Goal: Information Seeking & Learning: Learn about a topic

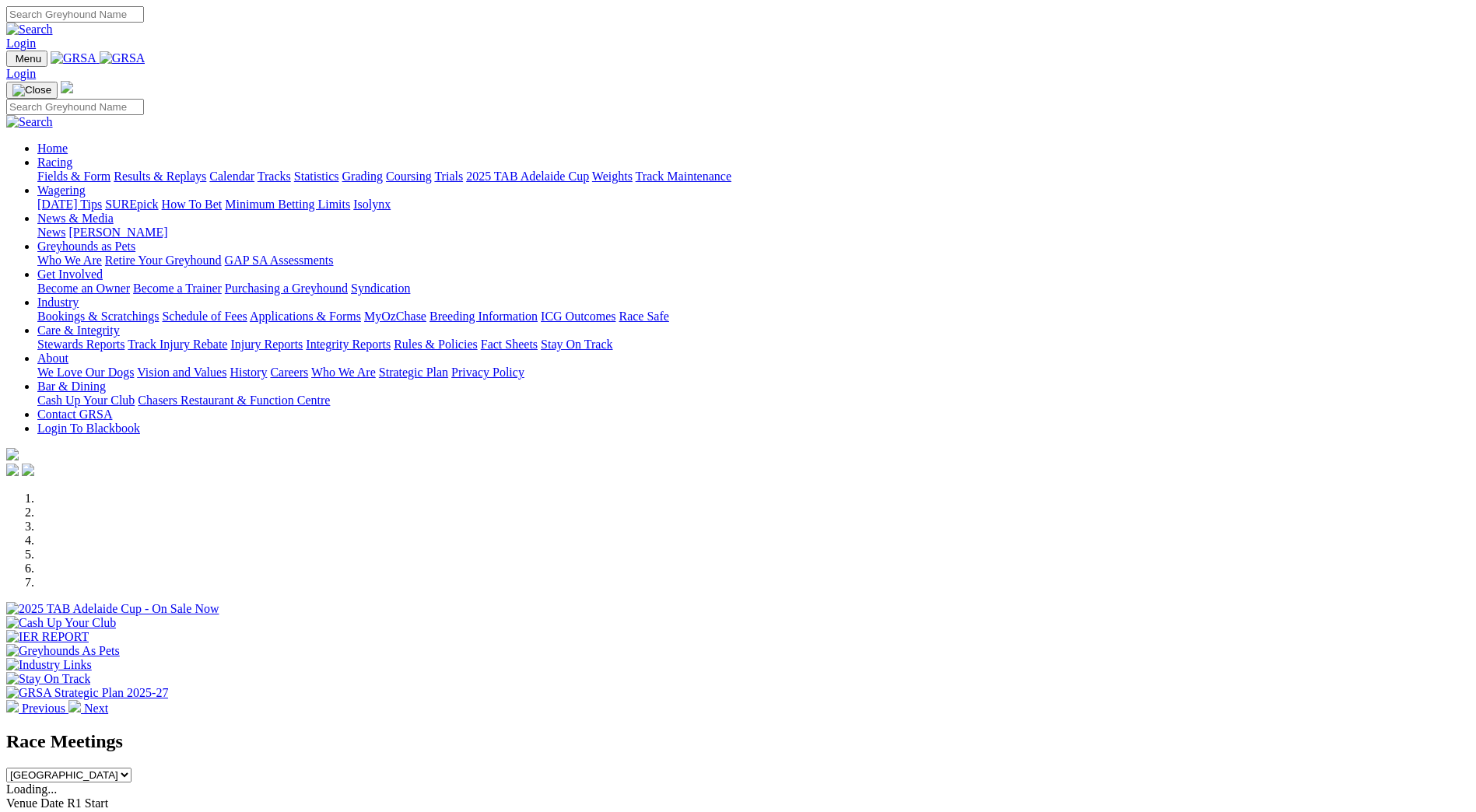
scroll to position [545, 0]
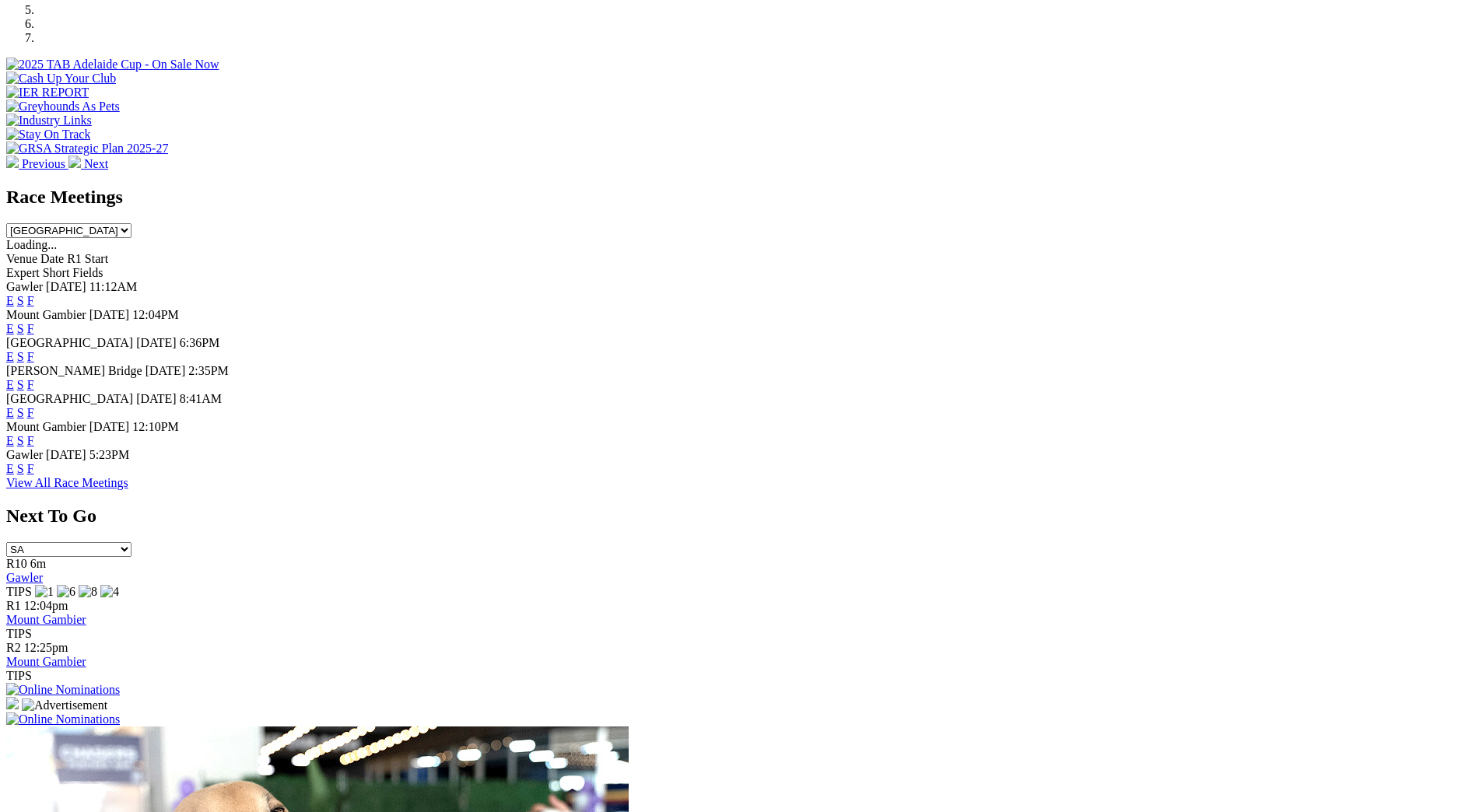
click at [34, 406] on link "F" at bounding box center [31, 413] width 7 height 13
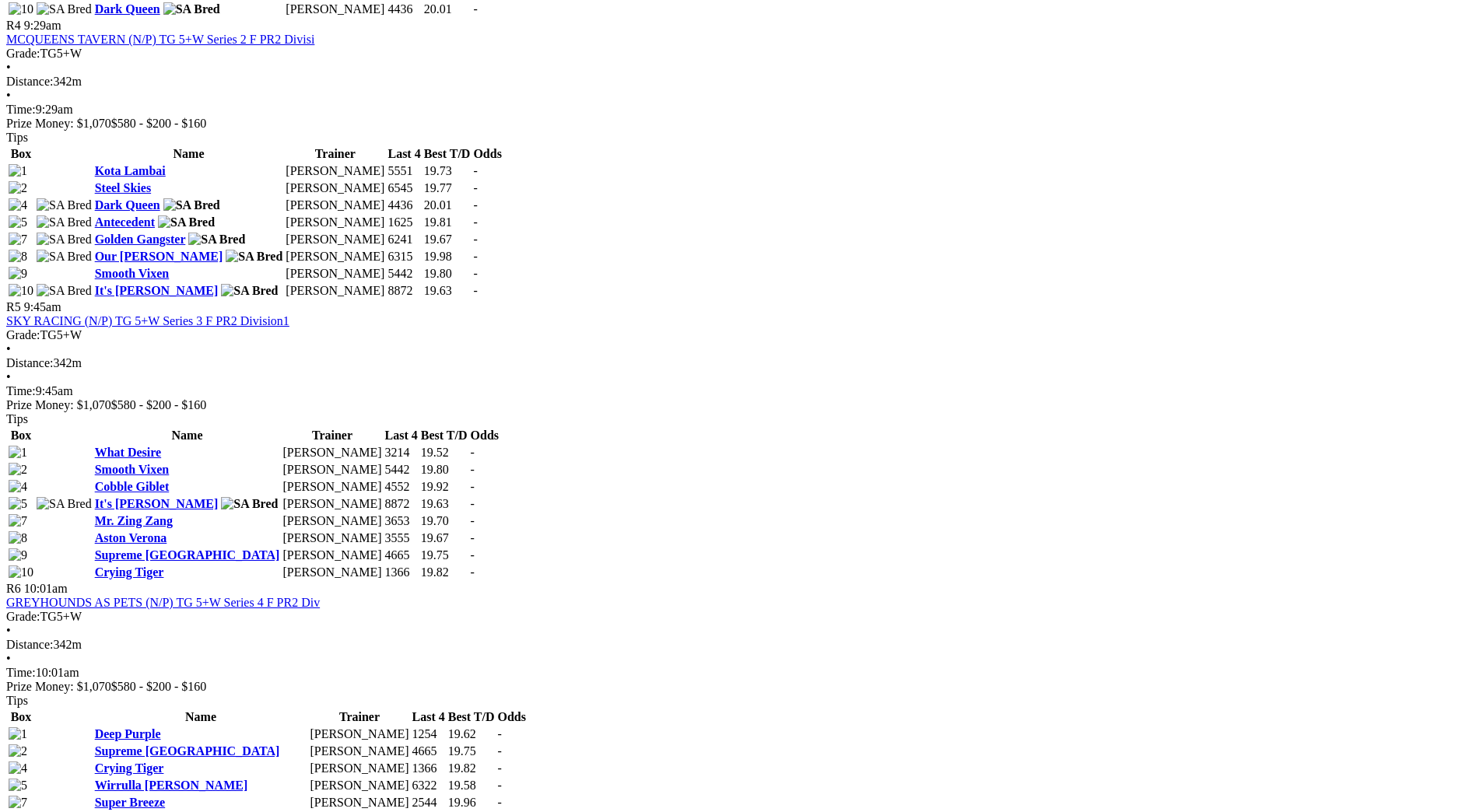
scroll to position [1711, 0]
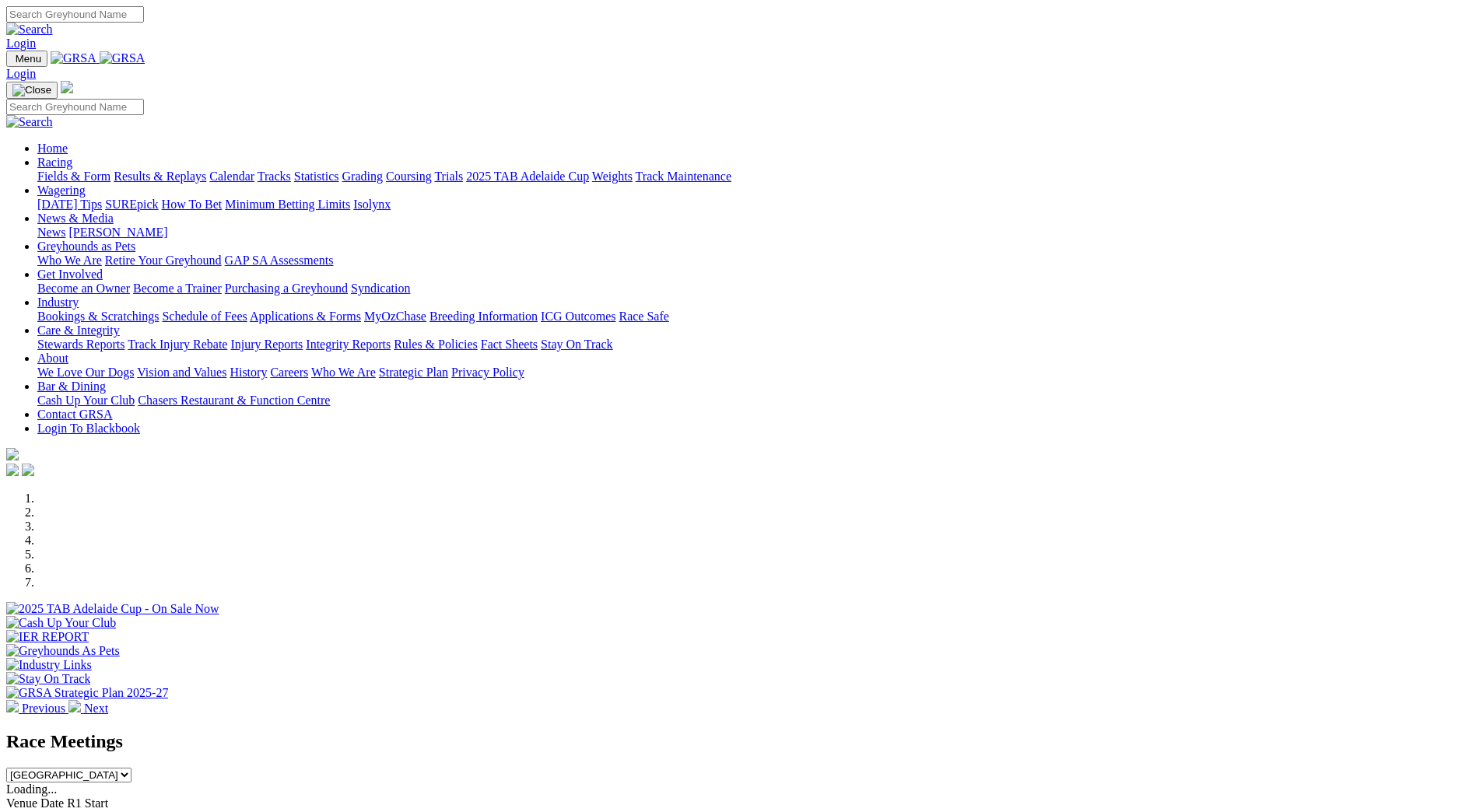
scroll to position [545, 0]
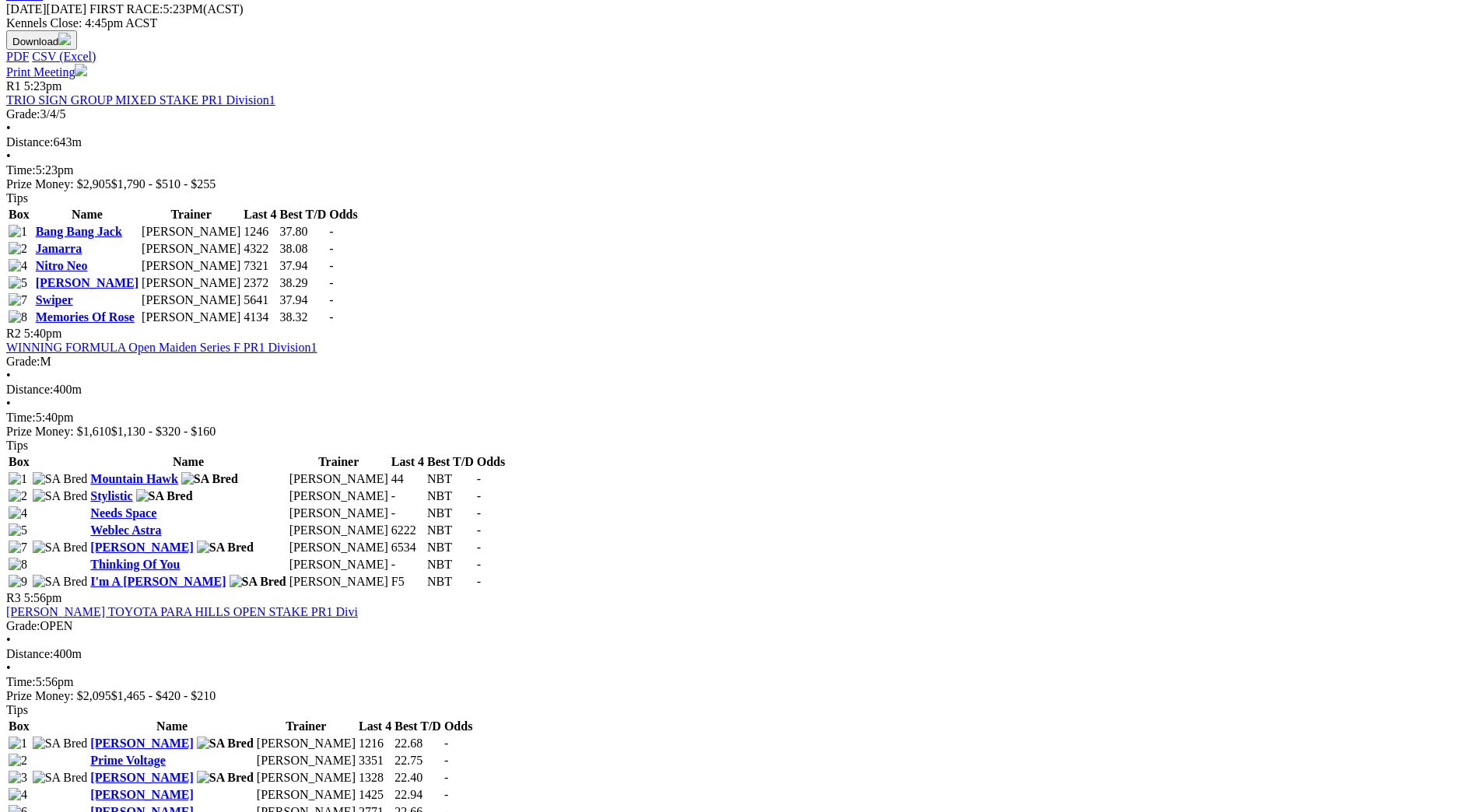
scroll to position [778, 0]
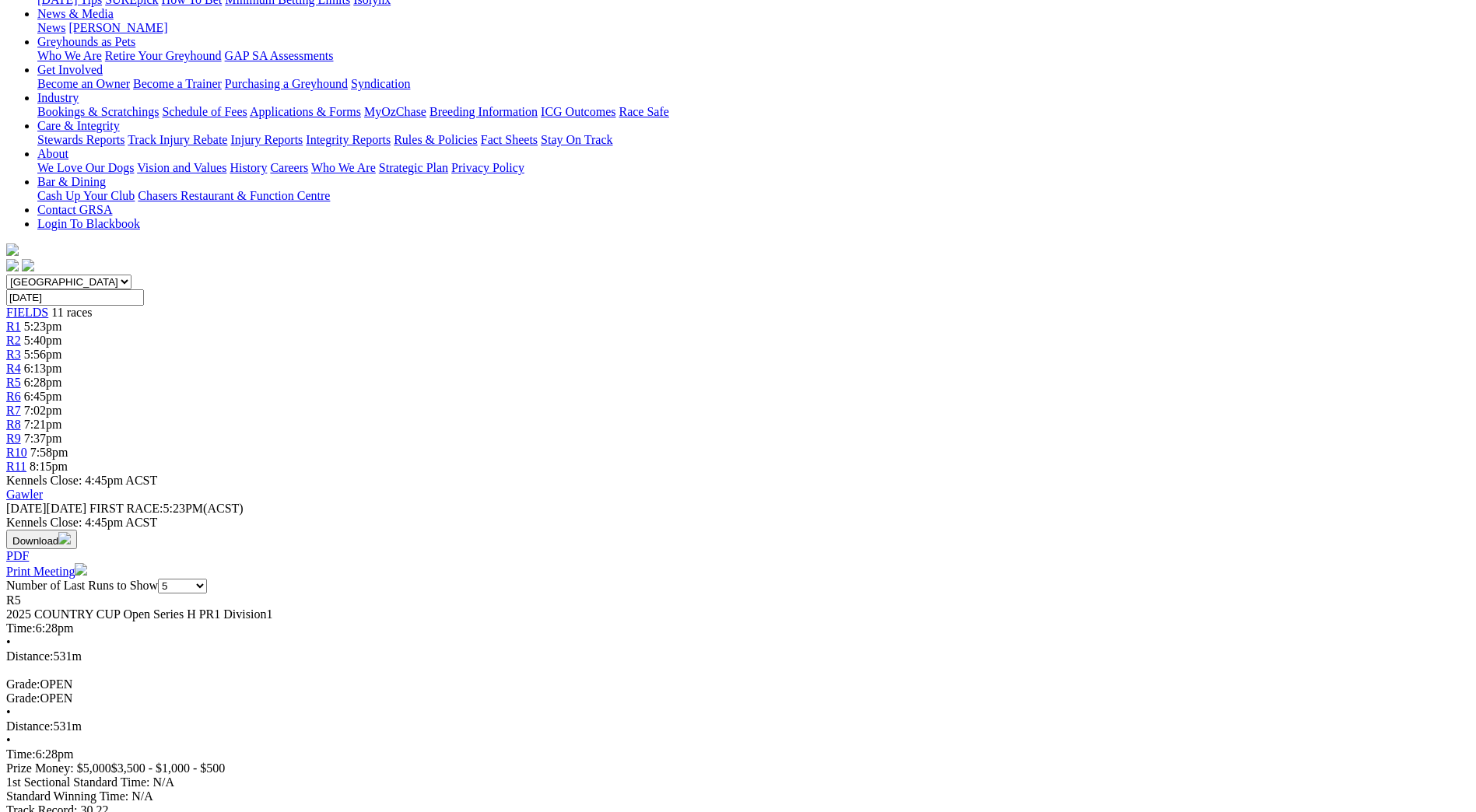
scroll to position [233, 0]
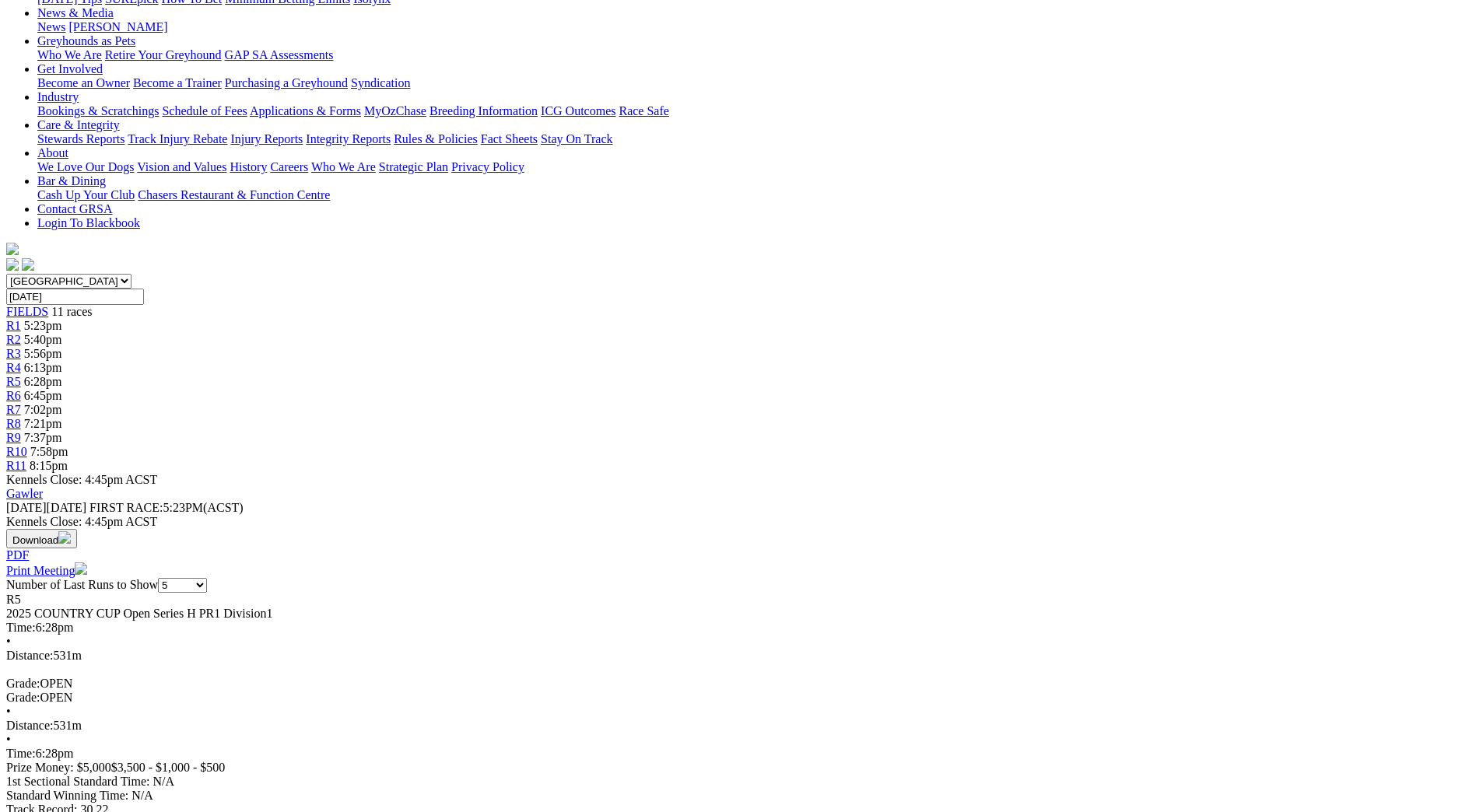
scroll to position [0, 0]
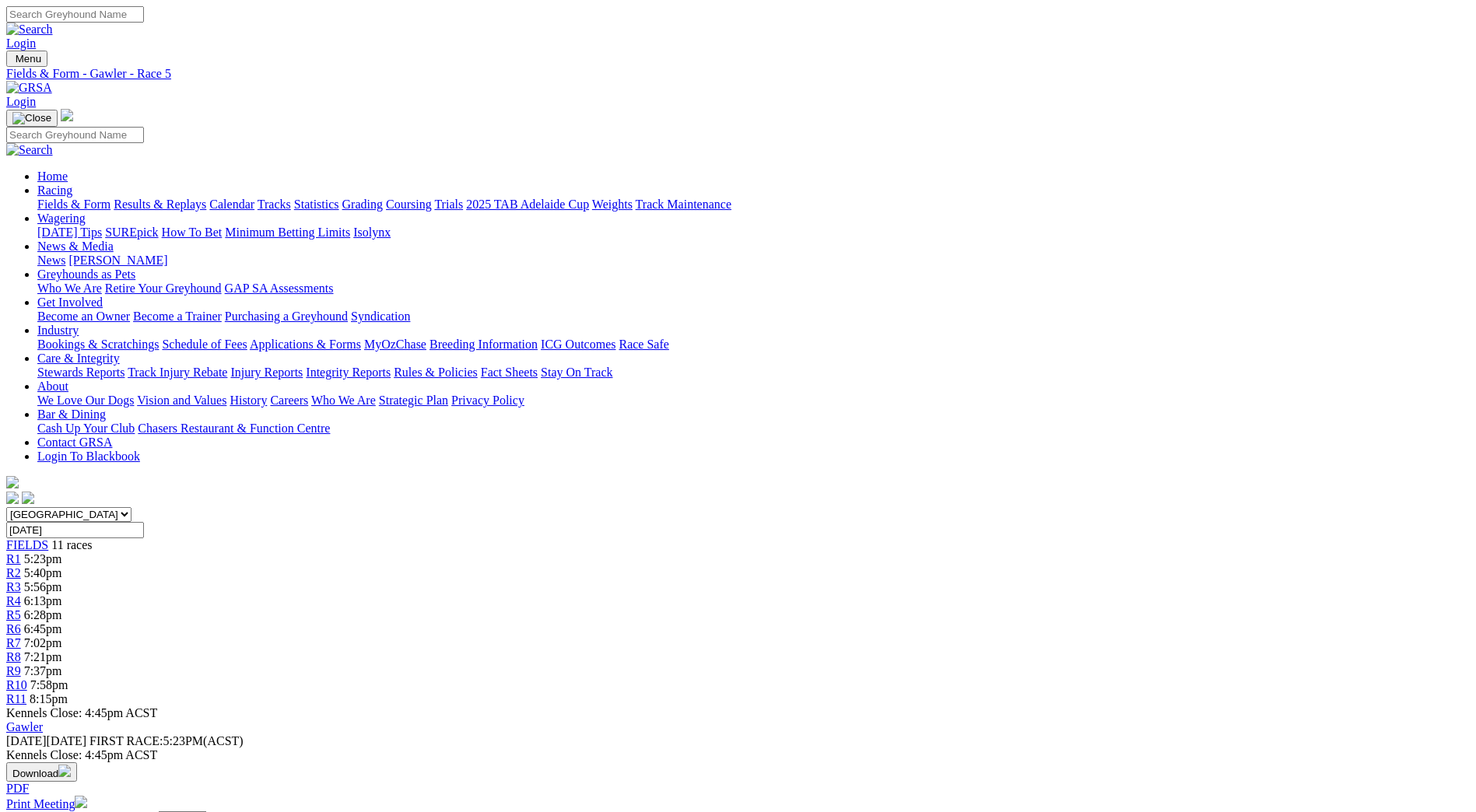
click at [111, 198] on link "Fields & Form" at bounding box center [74, 204] width 73 height 13
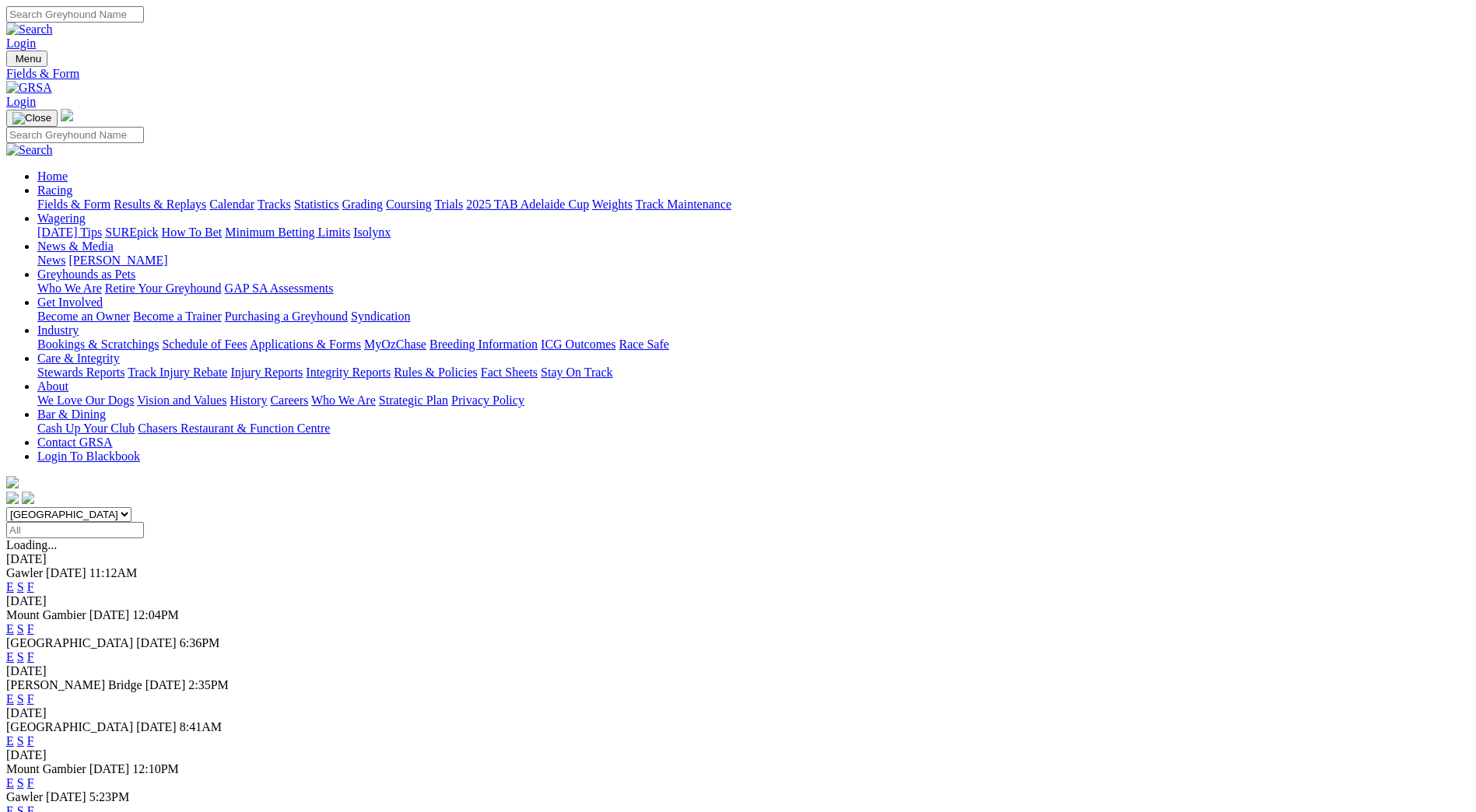
click at [34, 650] on link "F" at bounding box center [31, 656] width 7 height 13
